Goal: Check status: Check status

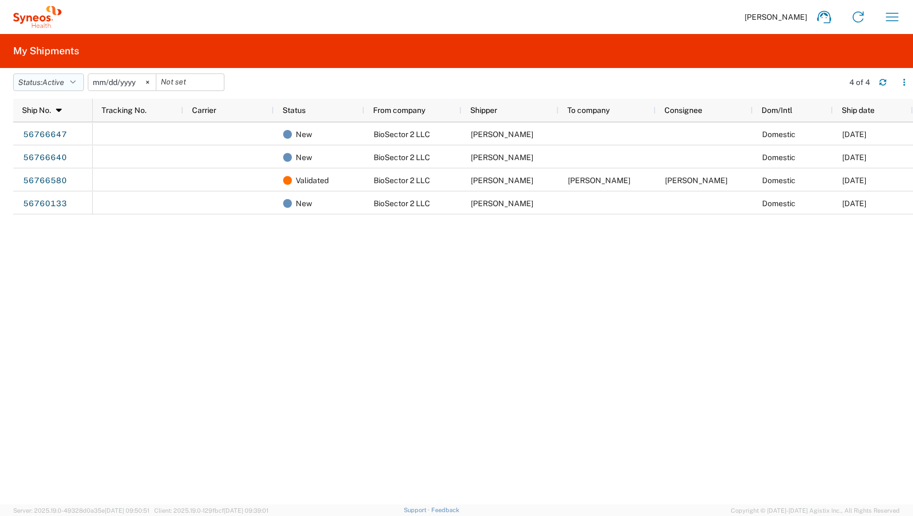
click at [76, 81] on icon "button" at bounding box center [72, 82] width 5 height 8
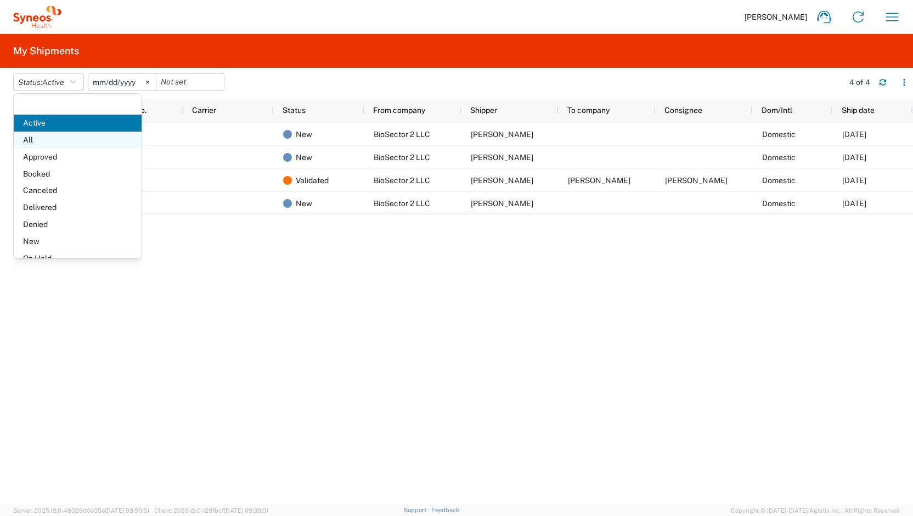
click at [40, 139] on span "All" at bounding box center [78, 140] width 128 height 17
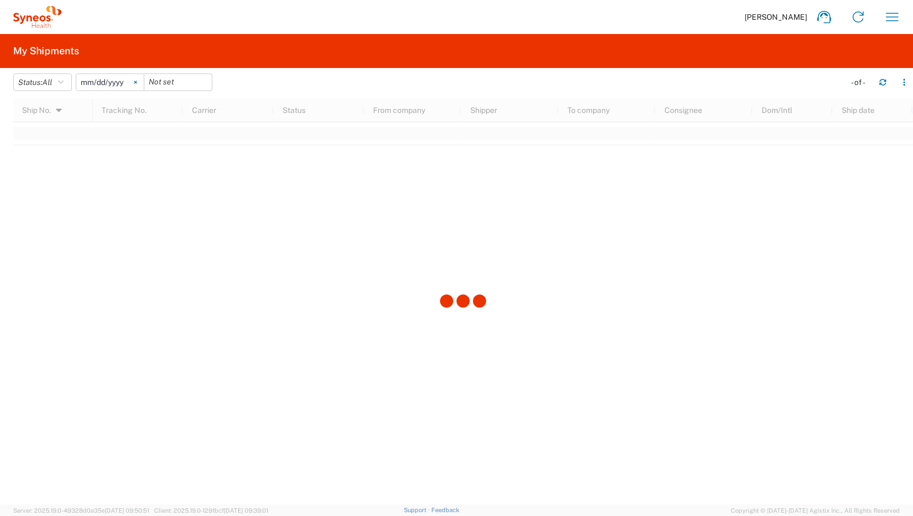
click at [144, 80] on svg-icon at bounding box center [135, 82] width 16 height 16
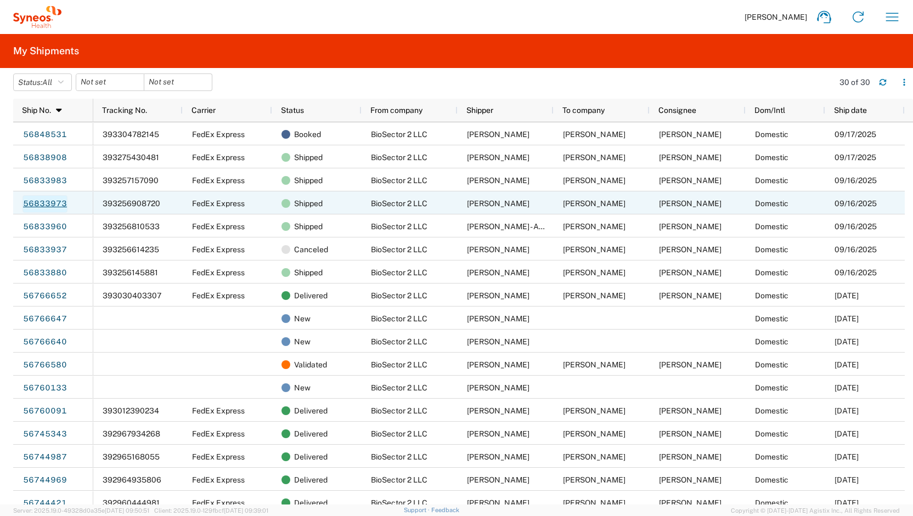
click at [47, 201] on link "56833973" at bounding box center [44, 204] width 45 height 18
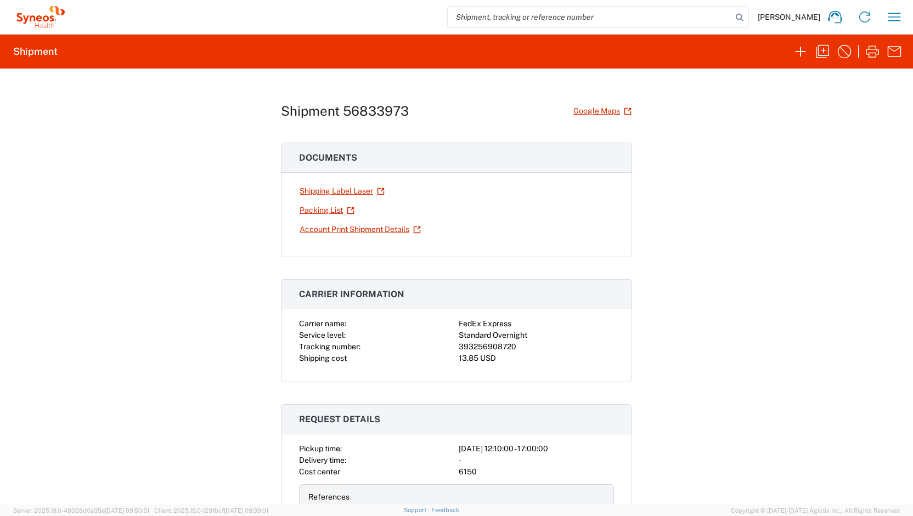
click at [463, 344] on div "393256908720" at bounding box center [536, 347] width 155 height 12
copy div "393256908720"
